Goal: Download file/media

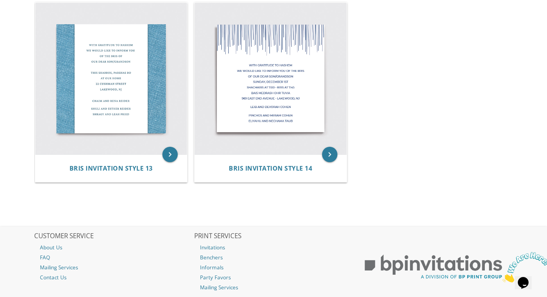
scroll to position [960, 0]
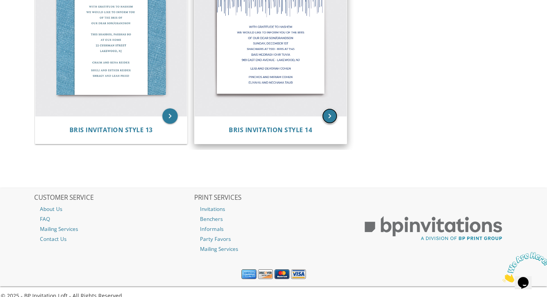
click at [331, 118] on icon "keyboard_arrow_right" at bounding box center [329, 115] width 15 height 15
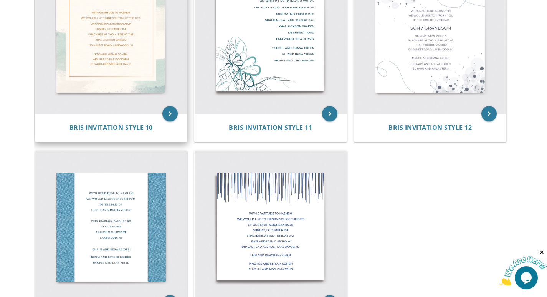
scroll to position [883, 0]
